Goal: Information Seeking & Learning: Learn about a topic

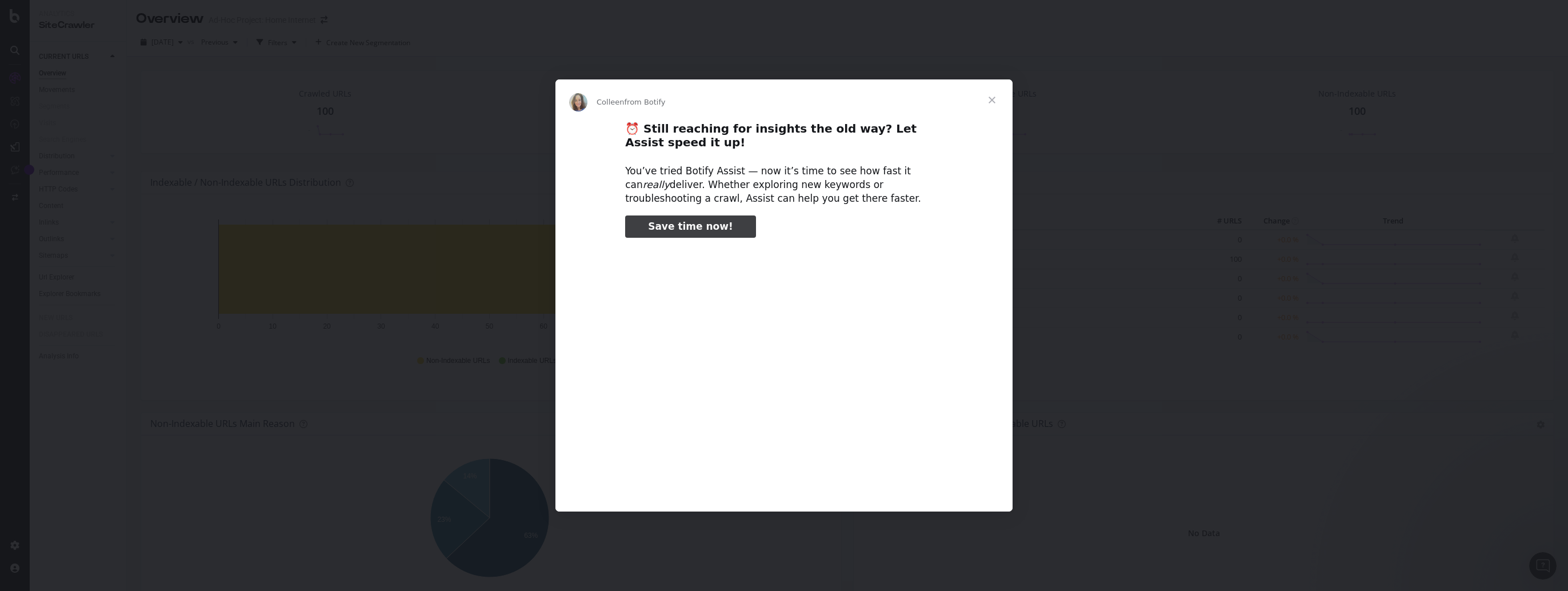
type input "318205"
click at [993, 99] on span "Close" at bounding box center [992, 100] width 41 height 41
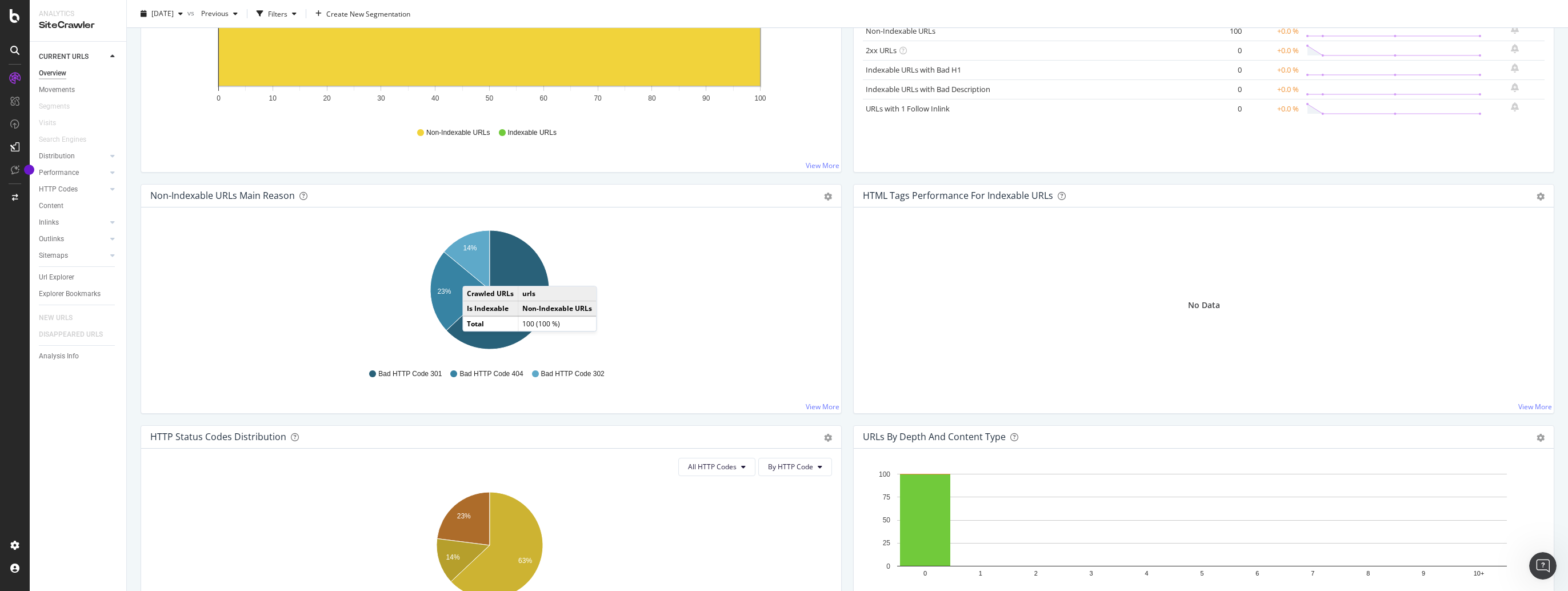
scroll to position [229, 0]
click at [459, 293] on icon "A chart." at bounding box center [460, 290] width 59 height 78
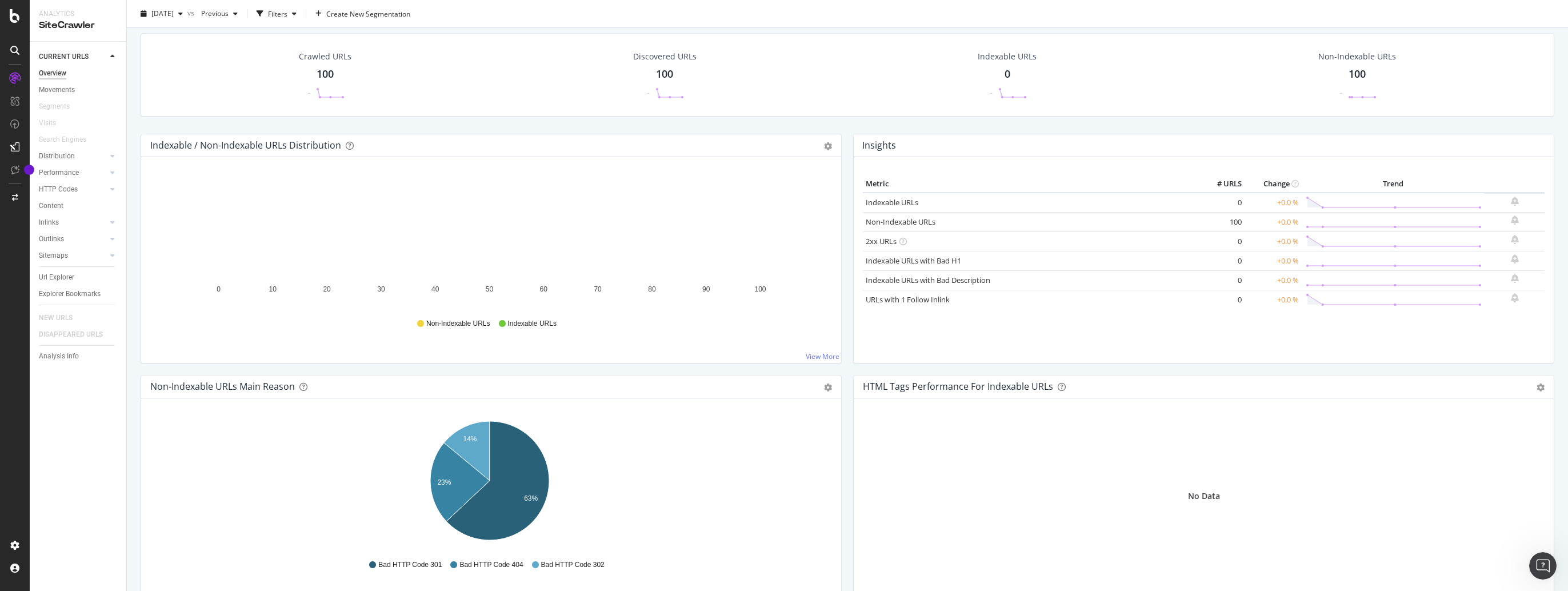
scroll to position [57, 0]
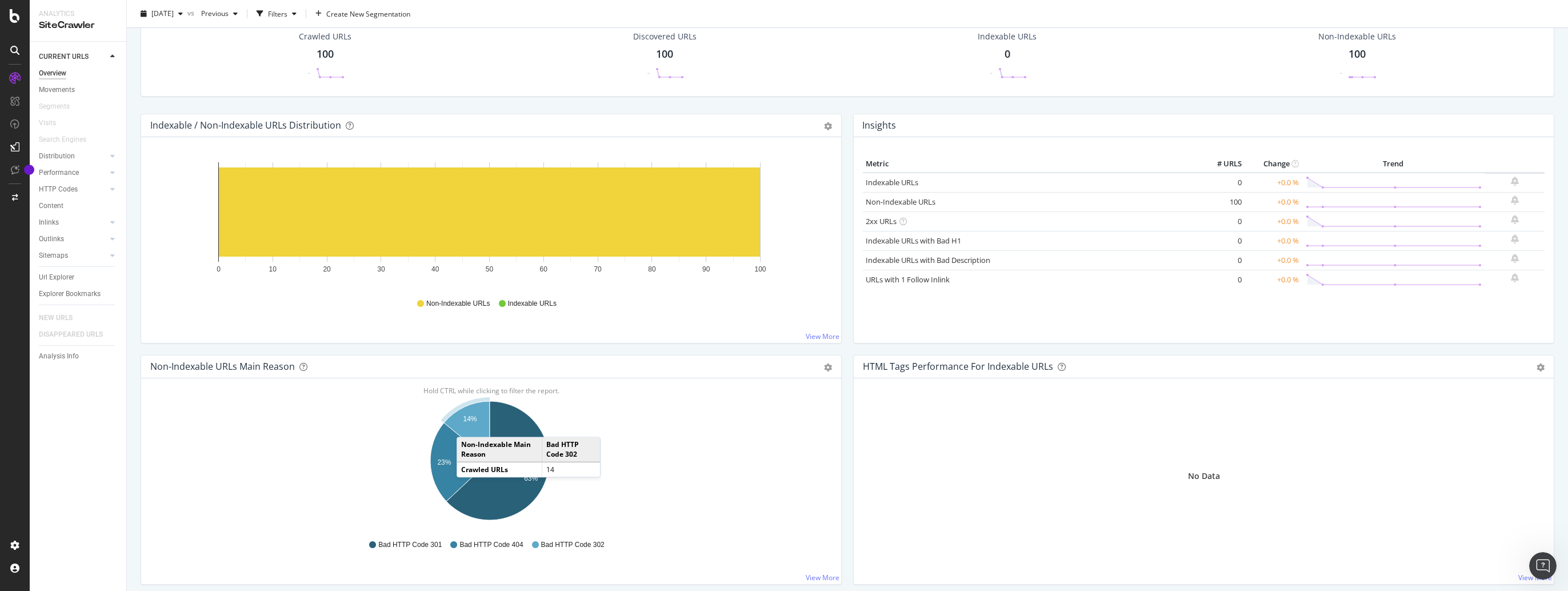
drag, startPoint x: 462, startPoint y: 436, endPoint x: 468, endPoint y: 424, distance: 13.4
click at [468, 424] on icon "A chart." at bounding box center [466, 430] width 46 height 59
